Goal: Information Seeking & Learning: Learn about a topic

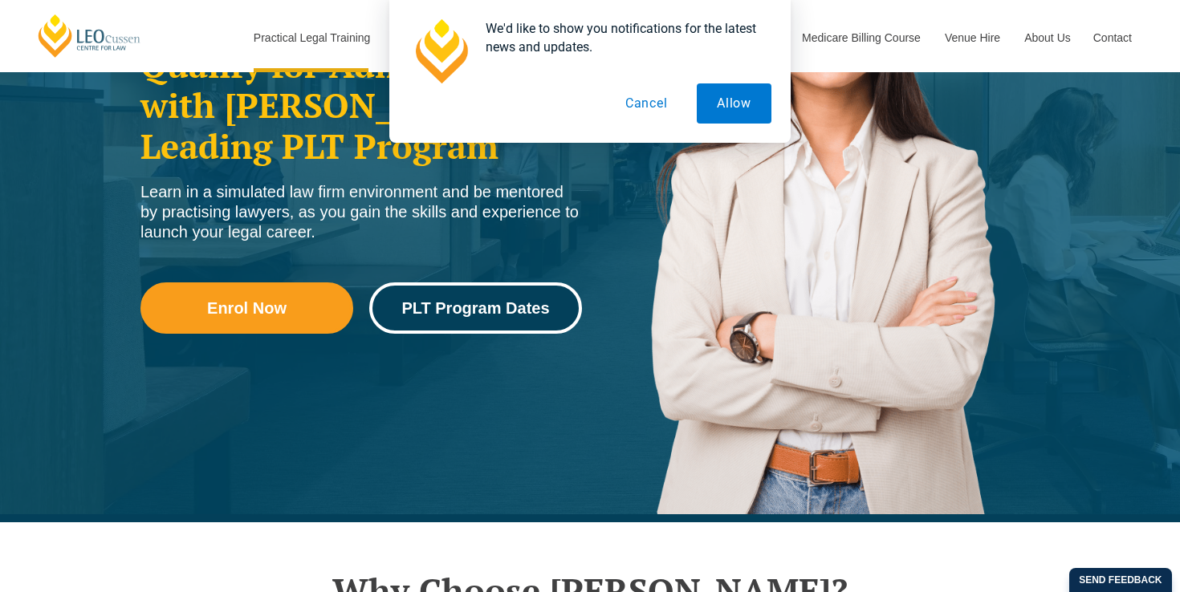
click at [413, 304] on span "PLT Program Dates" at bounding box center [475, 308] width 148 height 16
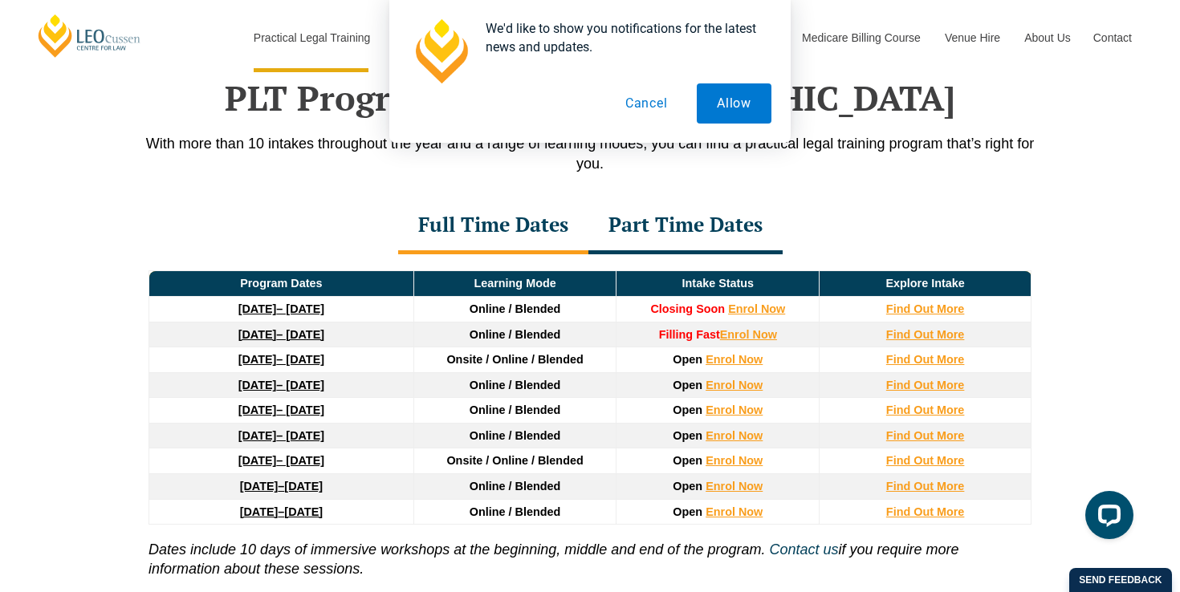
scroll to position [2095, 0]
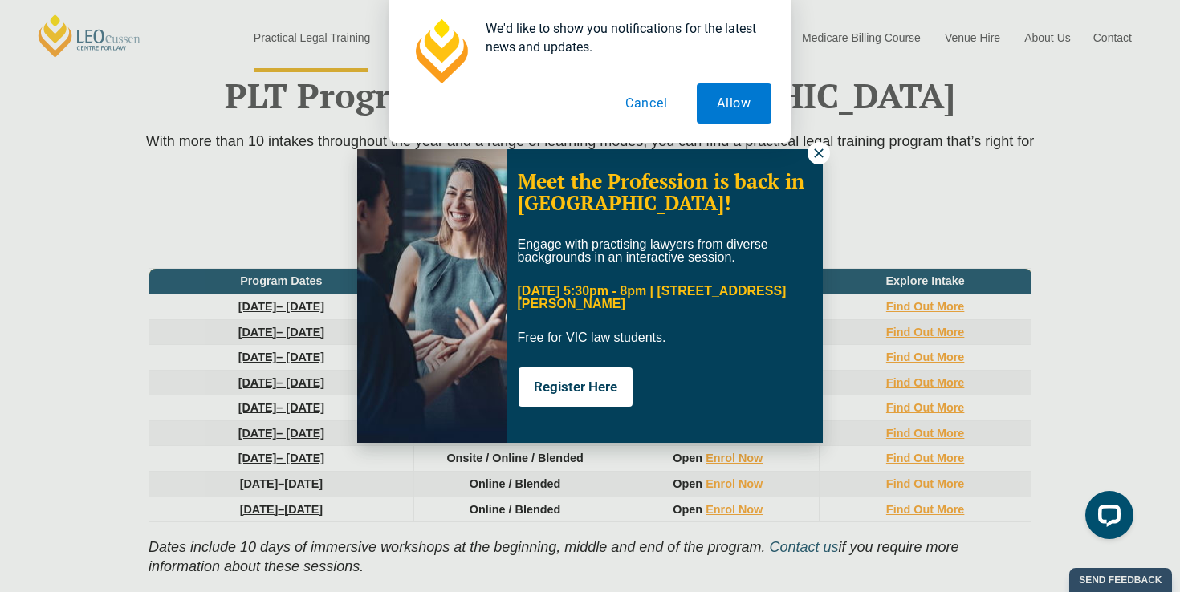
click at [819, 148] on icon at bounding box center [818, 153] width 14 height 14
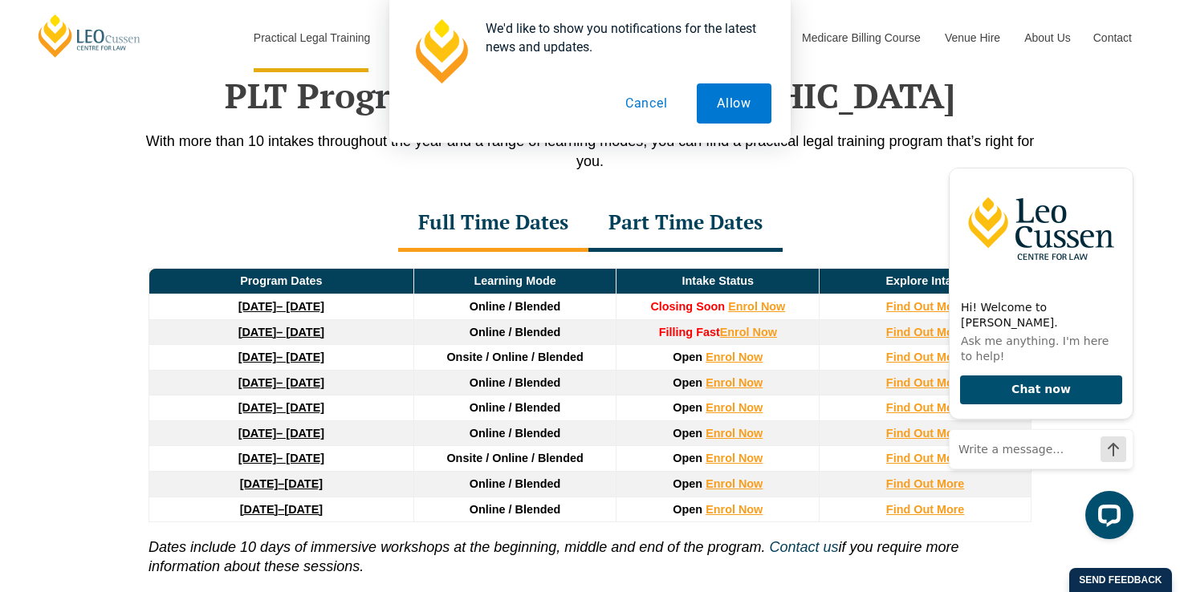
click at [645, 99] on button "Cancel" at bounding box center [646, 103] width 83 height 40
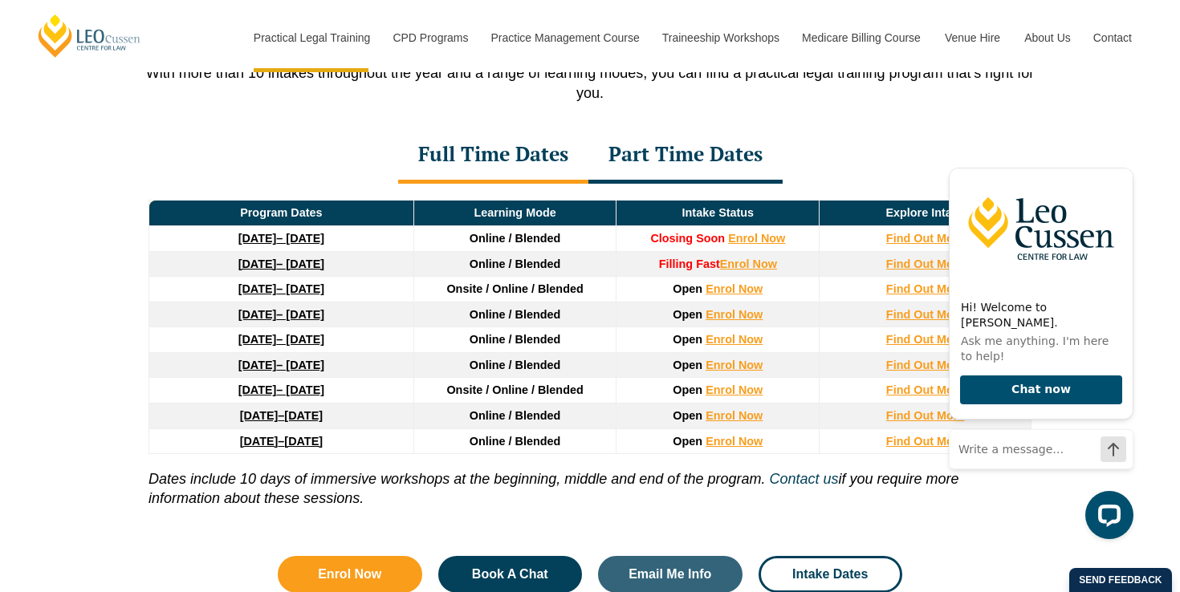
scroll to position [2177, 0]
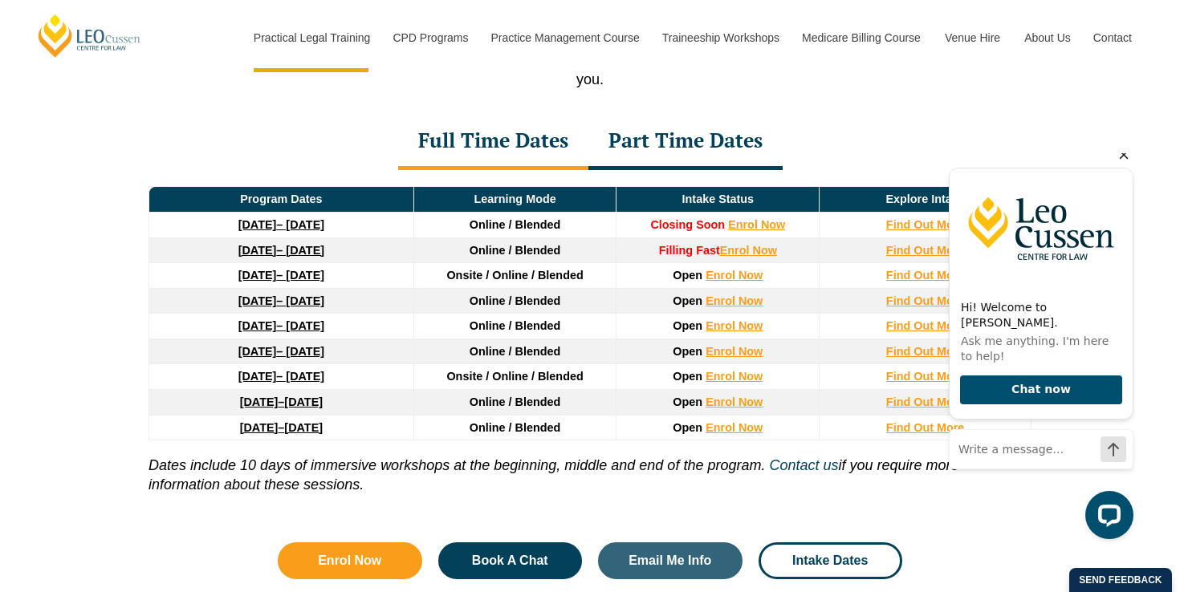
click at [1121, 165] on icon "Hide greeting" at bounding box center [1123, 154] width 19 height 19
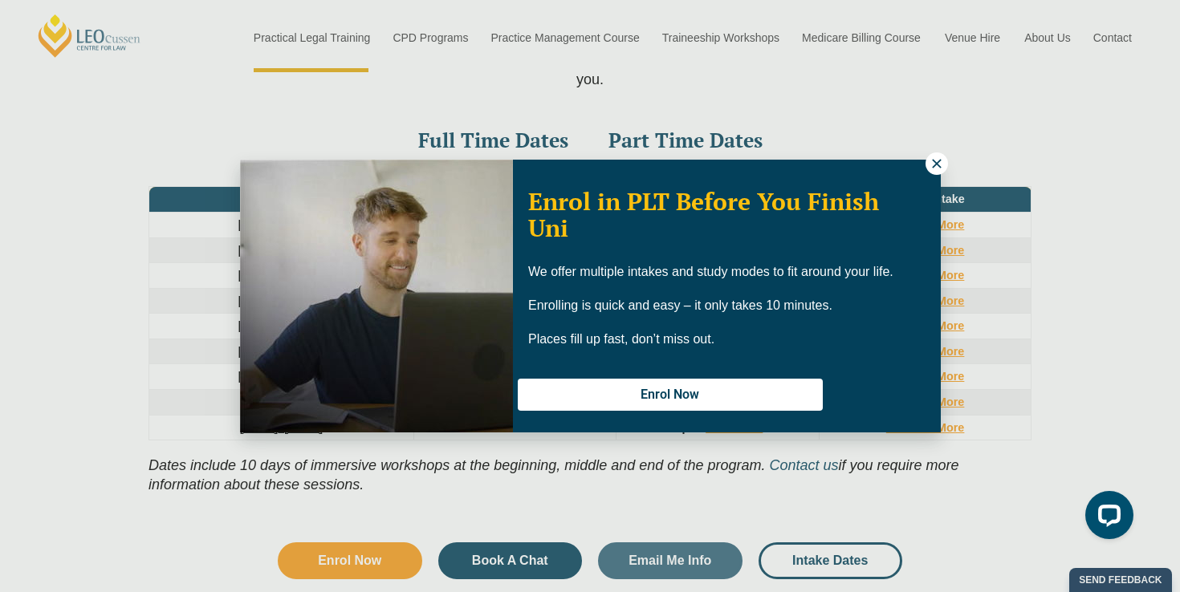
click at [930, 164] on icon at bounding box center [936, 164] width 14 height 14
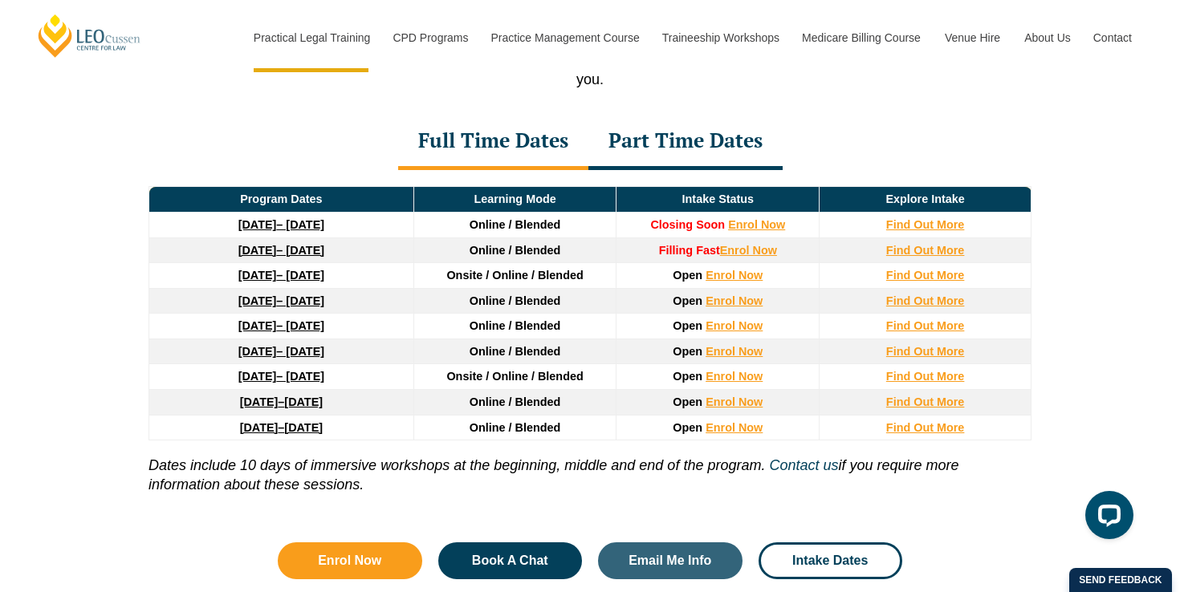
click at [738, 139] on div "Part Time Dates" at bounding box center [685, 142] width 194 height 56
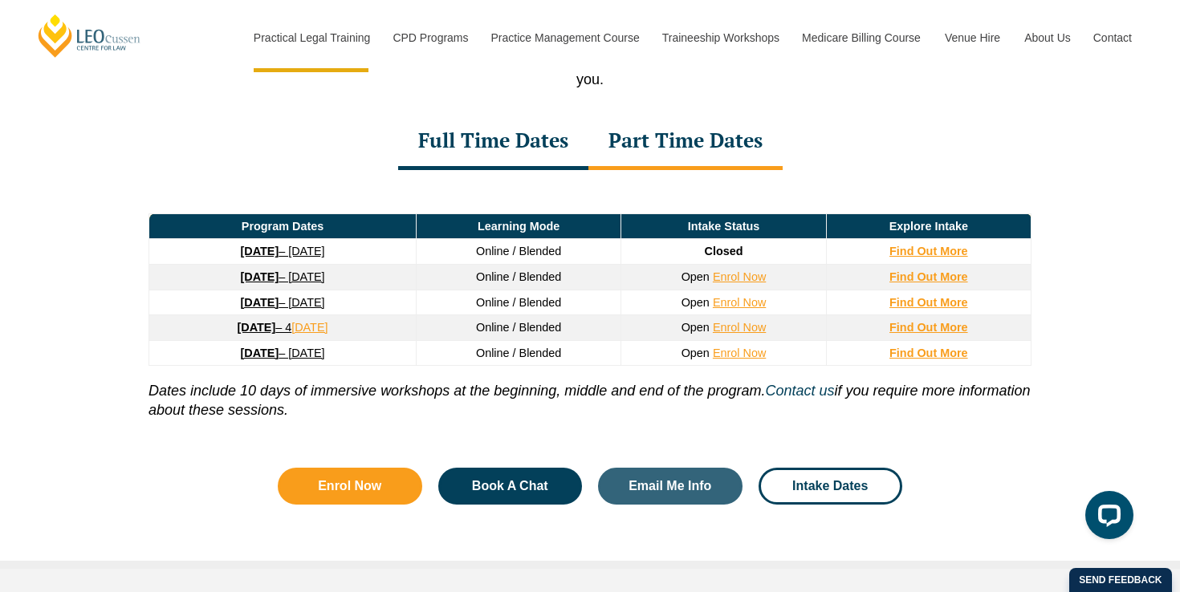
click at [477, 153] on div "Full Time Dates" at bounding box center [493, 142] width 190 height 56
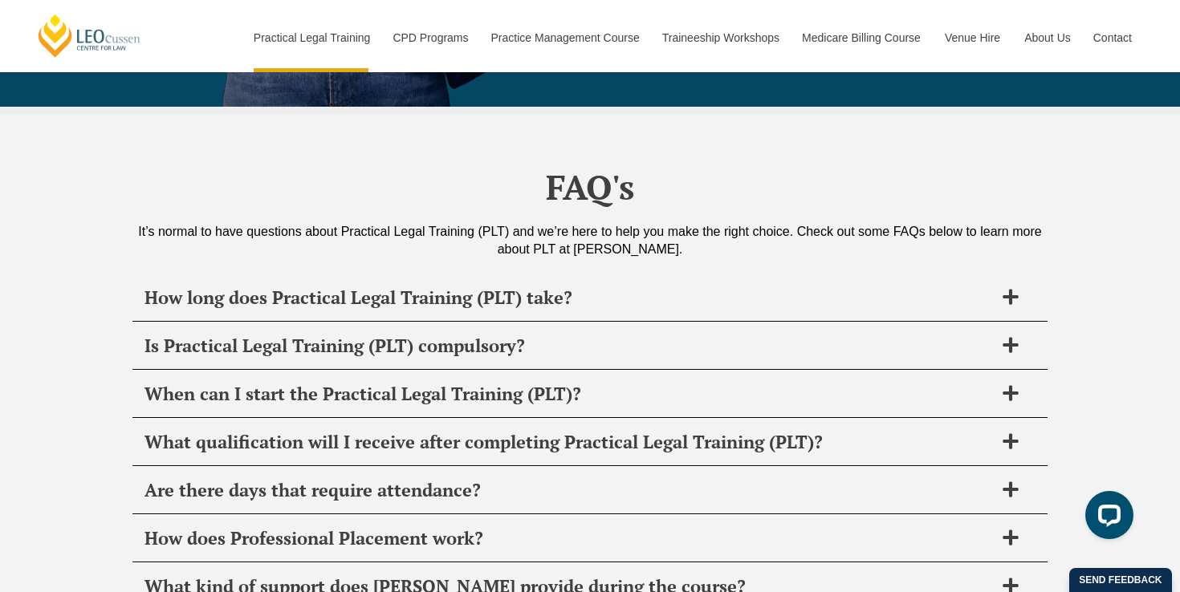
scroll to position [7563, 0]
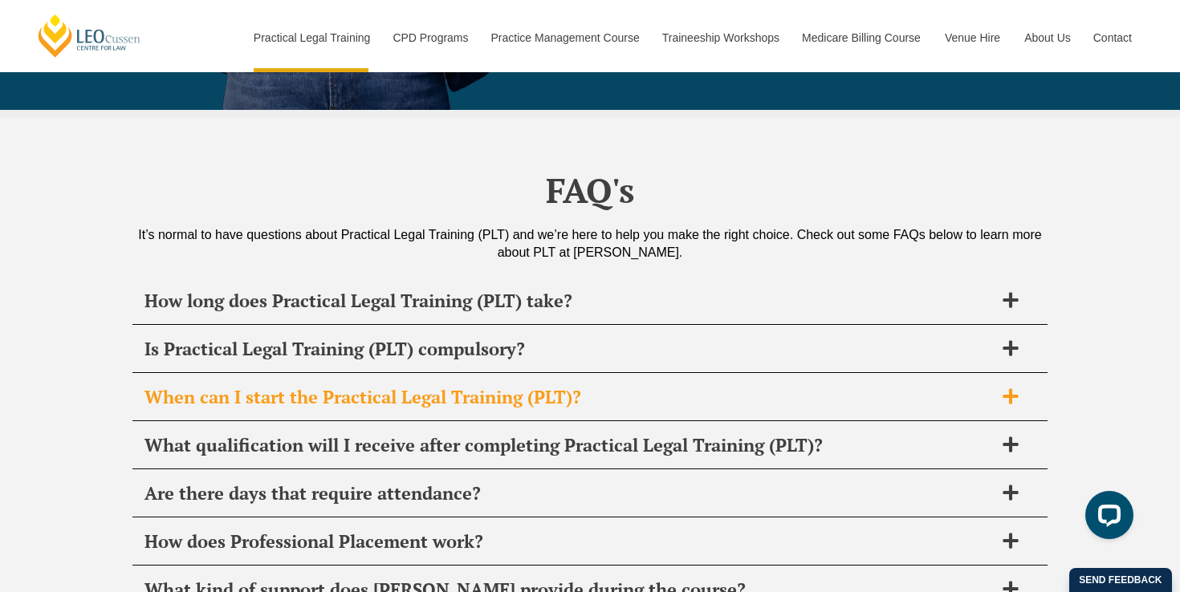
click at [306, 386] on h2 "When can I start the Practical Legal Training (PLT)?" at bounding box center [568, 397] width 849 height 22
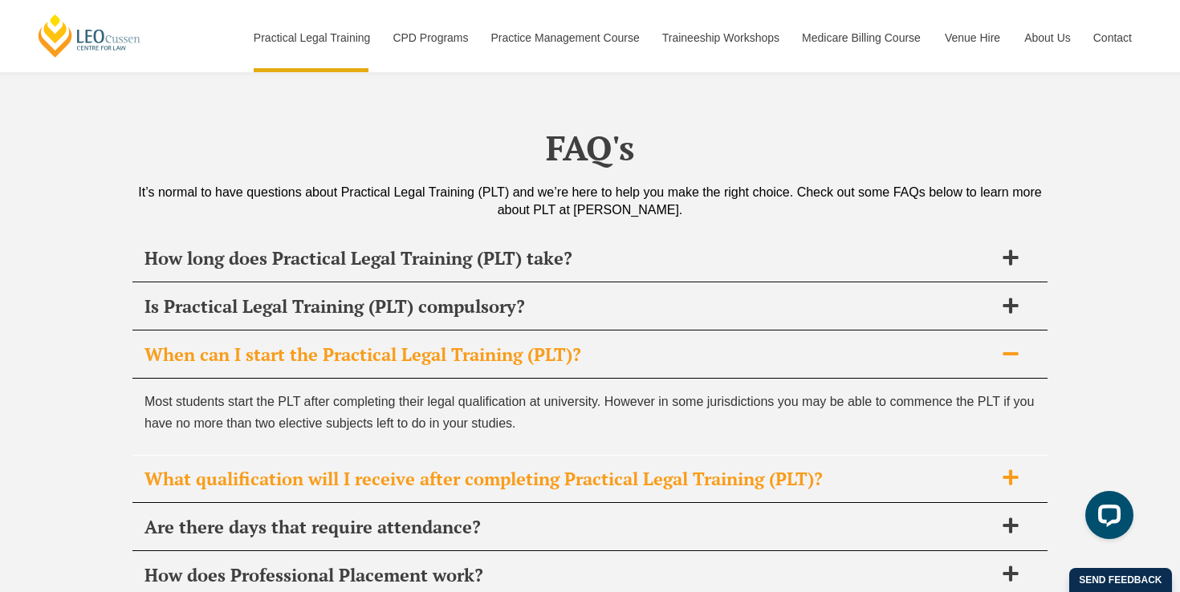
scroll to position [7608, 0]
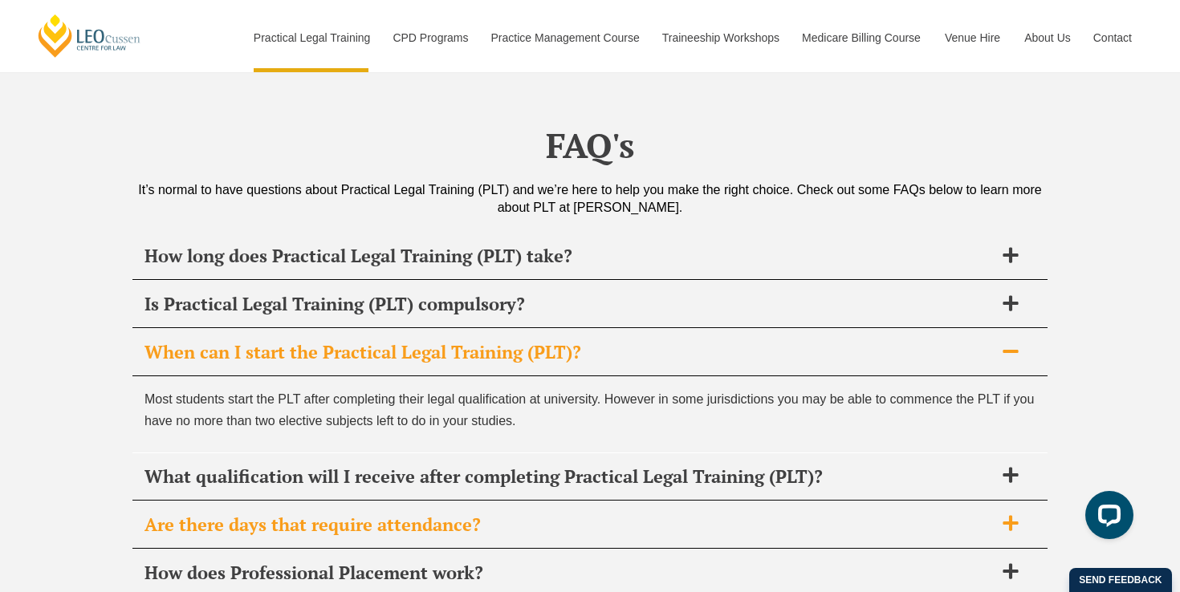
click at [393, 514] on h2 "Are there days that require attendance?" at bounding box center [568, 525] width 849 height 22
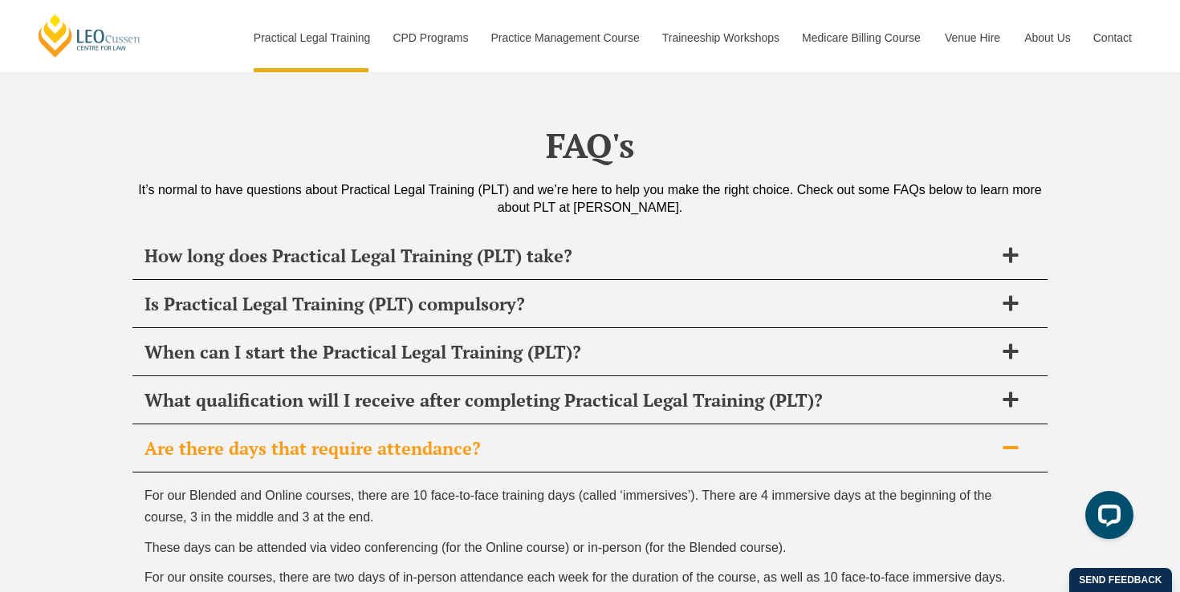
click at [408, 437] on h2 "Are there days that require attendance?" at bounding box center [568, 448] width 849 height 22
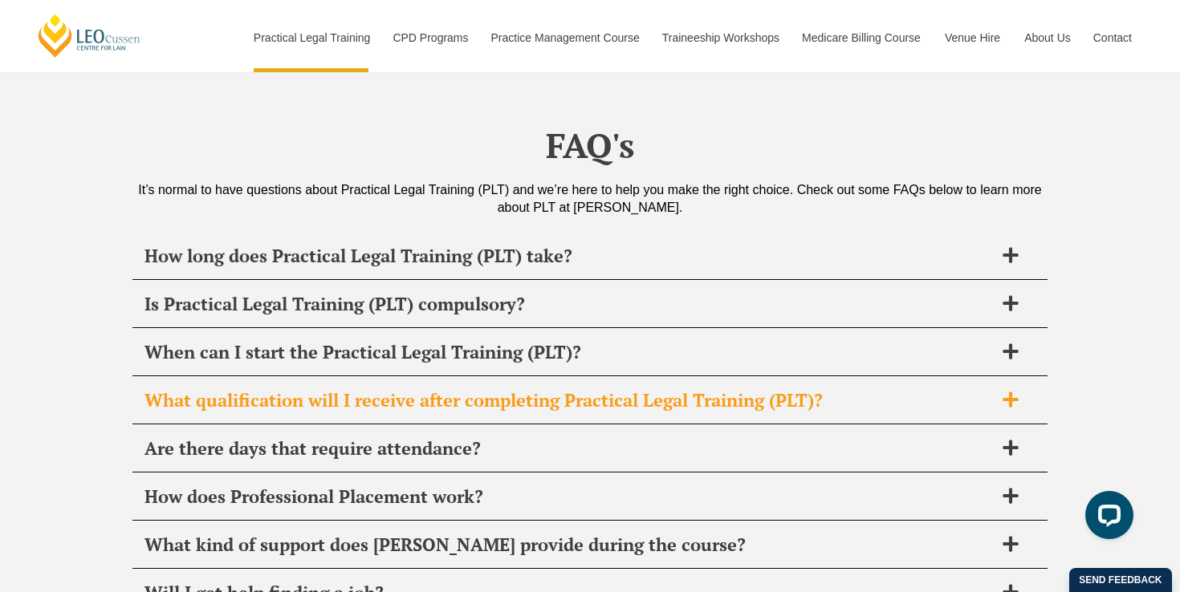
click at [445, 389] on h2 "What qualification will I receive after completing Practical Legal Training (PL…" at bounding box center [568, 400] width 849 height 22
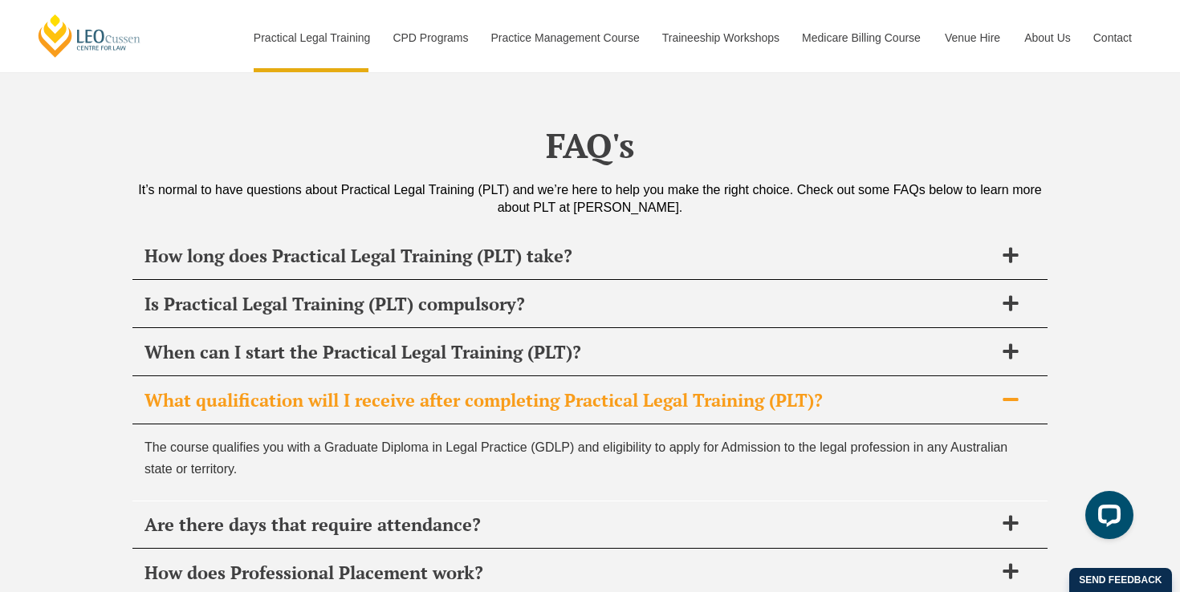
click at [445, 389] on h2 "What qualification will I receive after completing Practical Legal Training (PL…" at bounding box center [568, 400] width 849 height 22
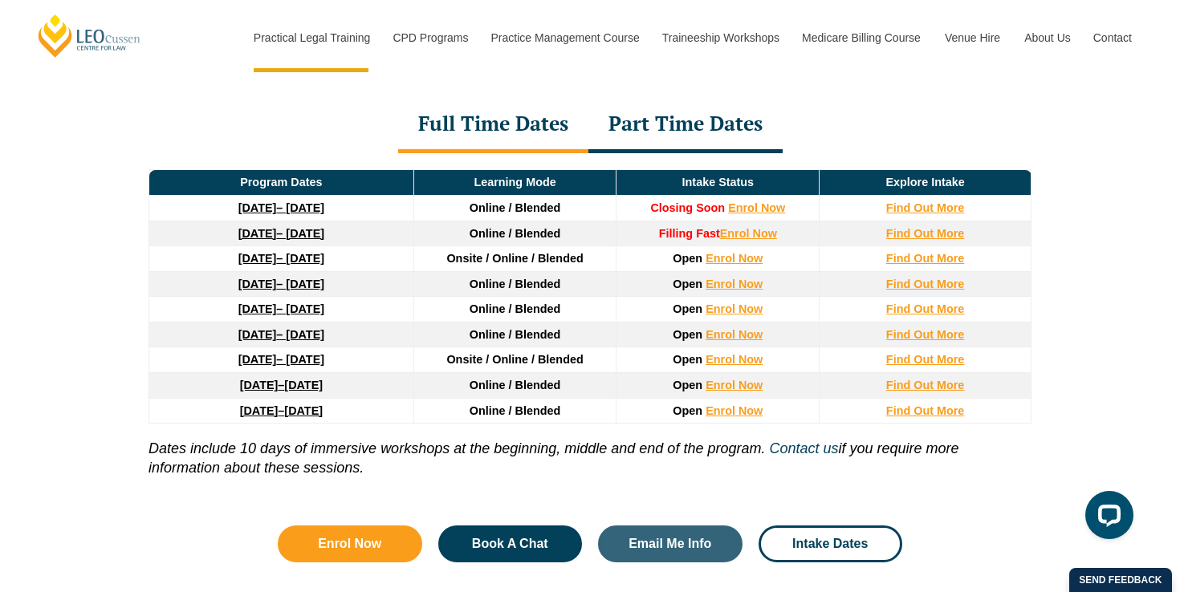
scroll to position [2182, 0]
